Goal: Task Accomplishment & Management: Manage account settings

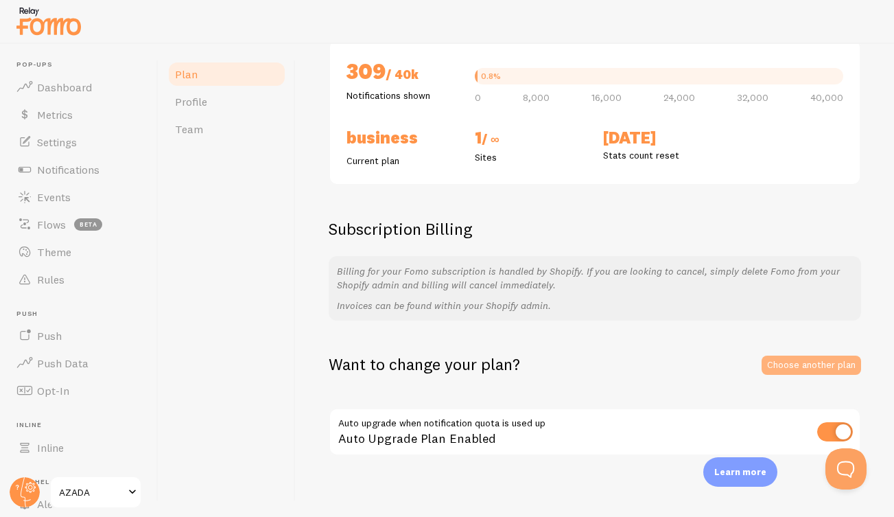
click at [812, 357] on link "Choose another plan" at bounding box center [812, 365] width 100 height 19
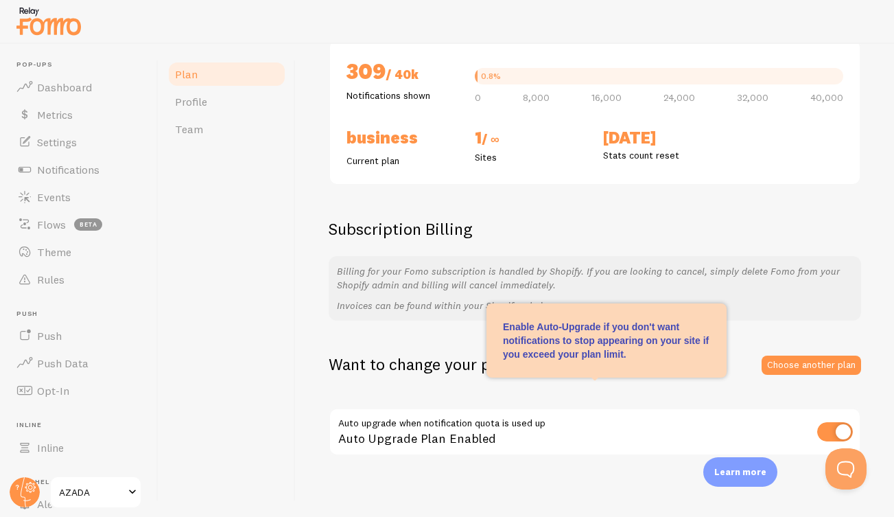
click at [822, 422] on input "checkbox" at bounding box center [835, 431] width 36 height 19
checkbox input "false"
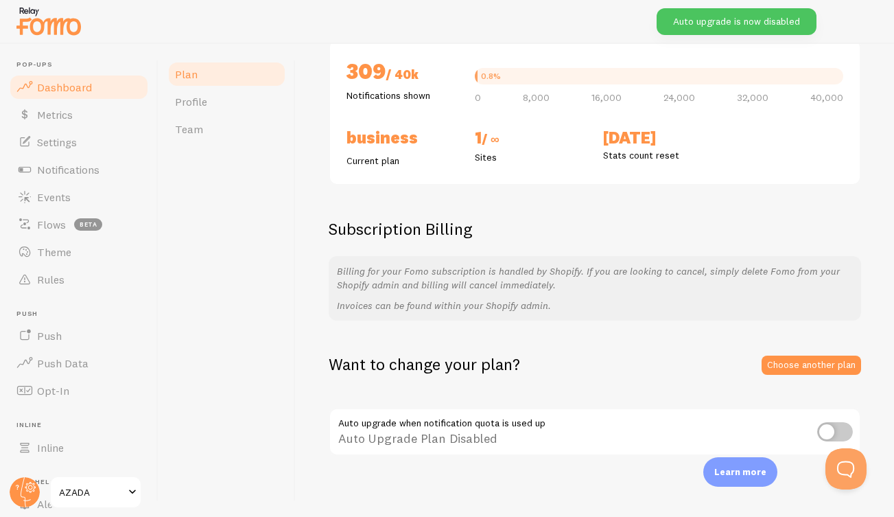
click at [63, 86] on span "Dashboard" at bounding box center [64, 87] width 55 height 14
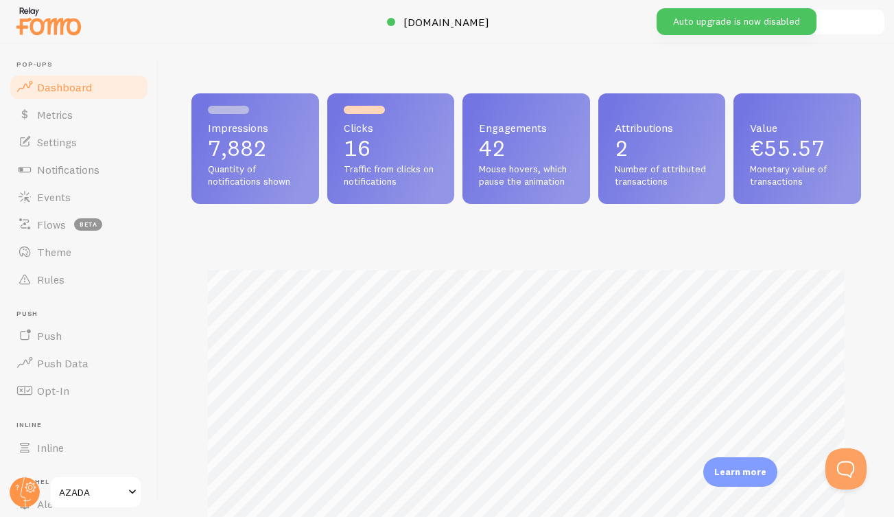
scroll to position [360, 670]
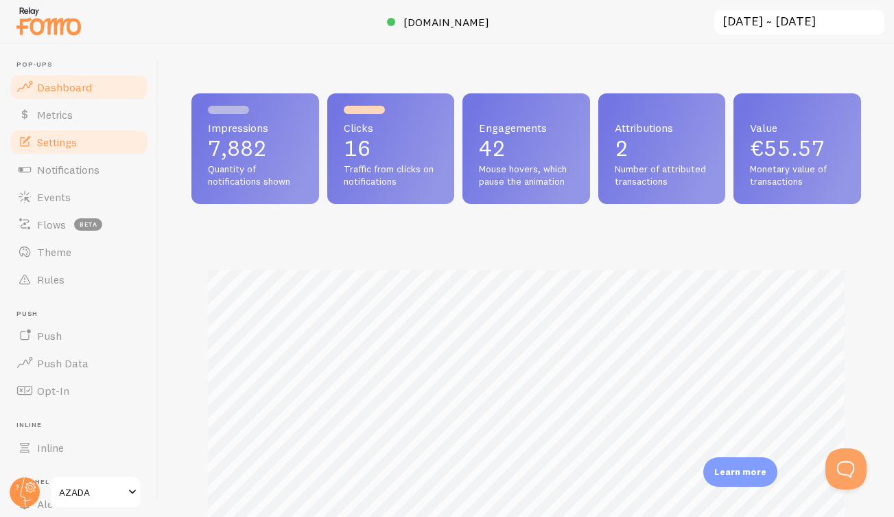
click at [55, 137] on span "Settings" at bounding box center [57, 142] width 40 height 14
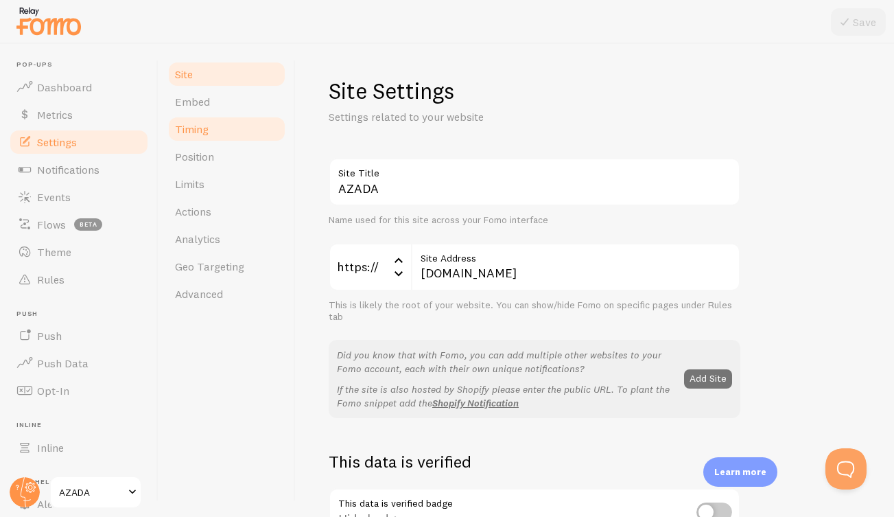
click at [199, 128] on span "Timing" at bounding box center [192, 129] width 34 height 14
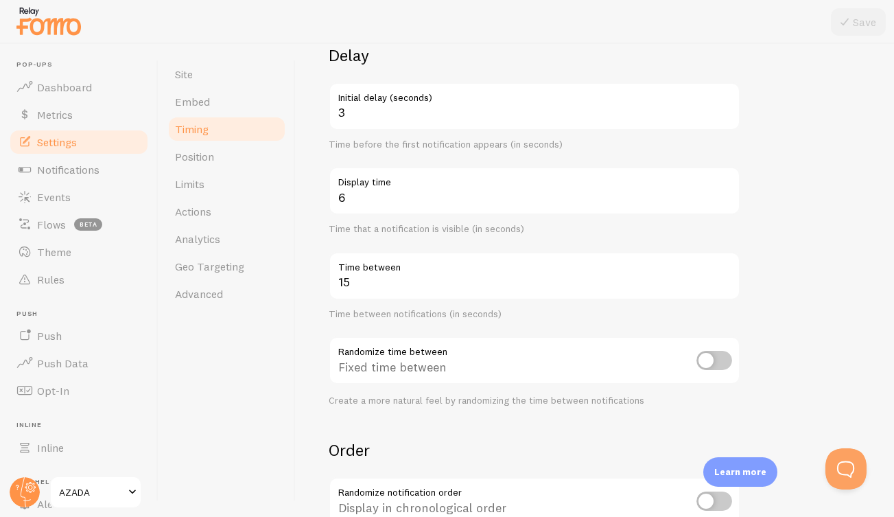
scroll to position [121, 0]
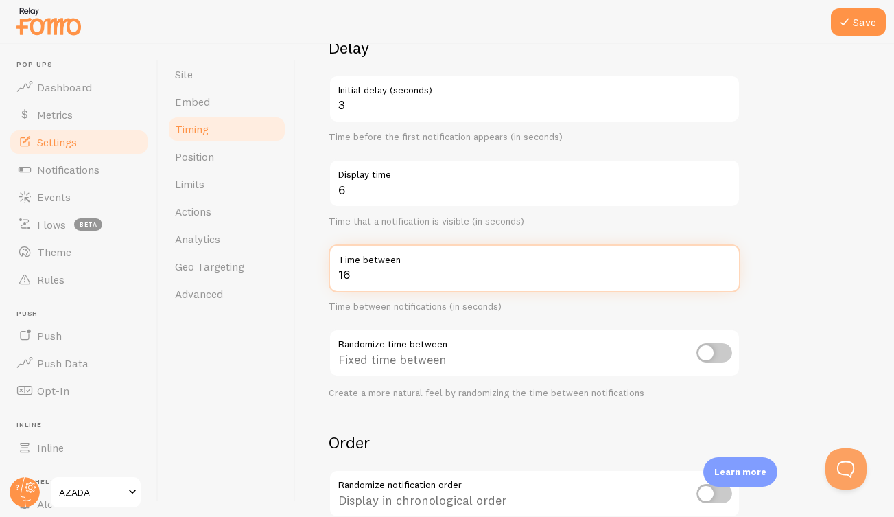
click at [725, 268] on input "16" at bounding box center [535, 268] width 412 height 48
click at [725, 268] on input "17" at bounding box center [535, 268] width 412 height 48
click at [725, 268] on input "18" at bounding box center [535, 268] width 412 height 48
click at [725, 268] on input "19" at bounding box center [535, 268] width 412 height 48
type input "20"
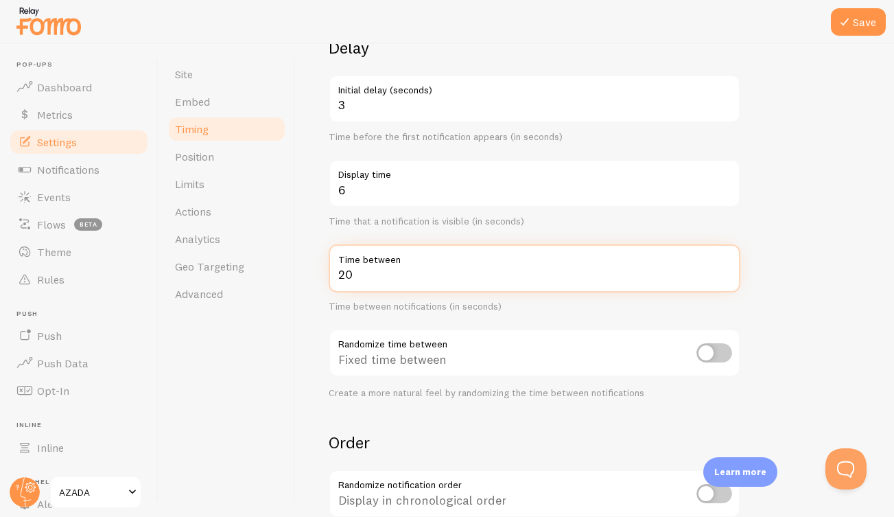
click at [725, 268] on input "20" at bounding box center [535, 268] width 412 height 48
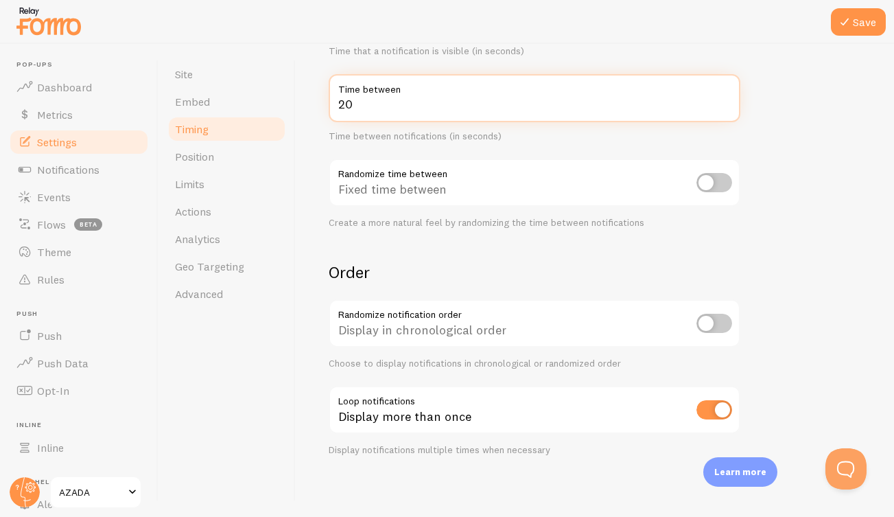
scroll to position [0, 0]
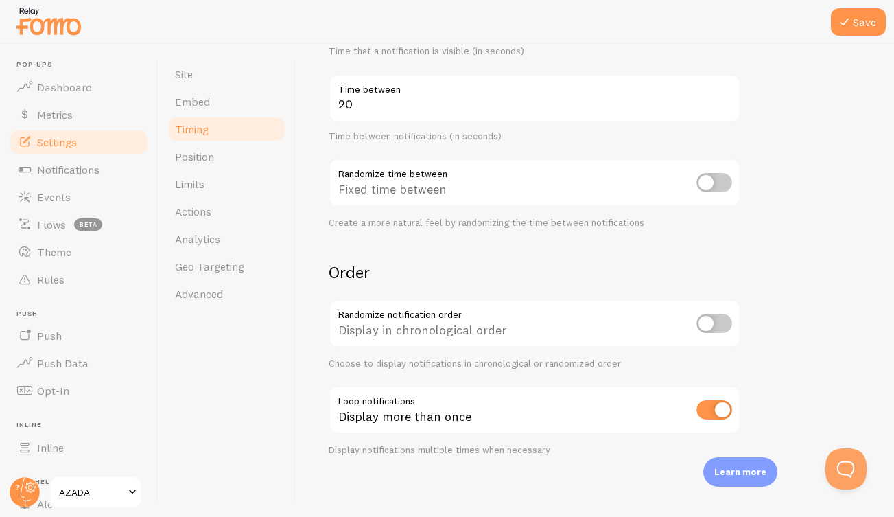
click at [787, 281] on form "Delay 3 Initial delay (seconds) Time before the first notification appears (in …" at bounding box center [595, 161] width 533 height 589
click at [707, 401] on input "checkbox" at bounding box center [715, 409] width 36 height 19
checkbox input "false"
click at [858, 22] on button "Save" at bounding box center [858, 21] width 55 height 27
